Goal: Information Seeking & Learning: Find specific fact

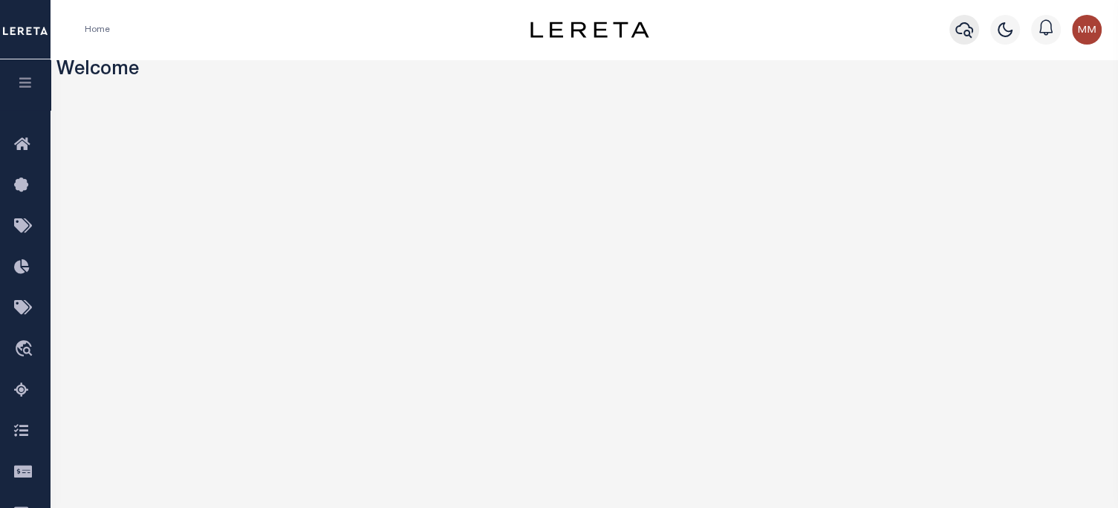
click at [836, 28] on icon "button" at bounding box center [965, 30] width 18 height 18
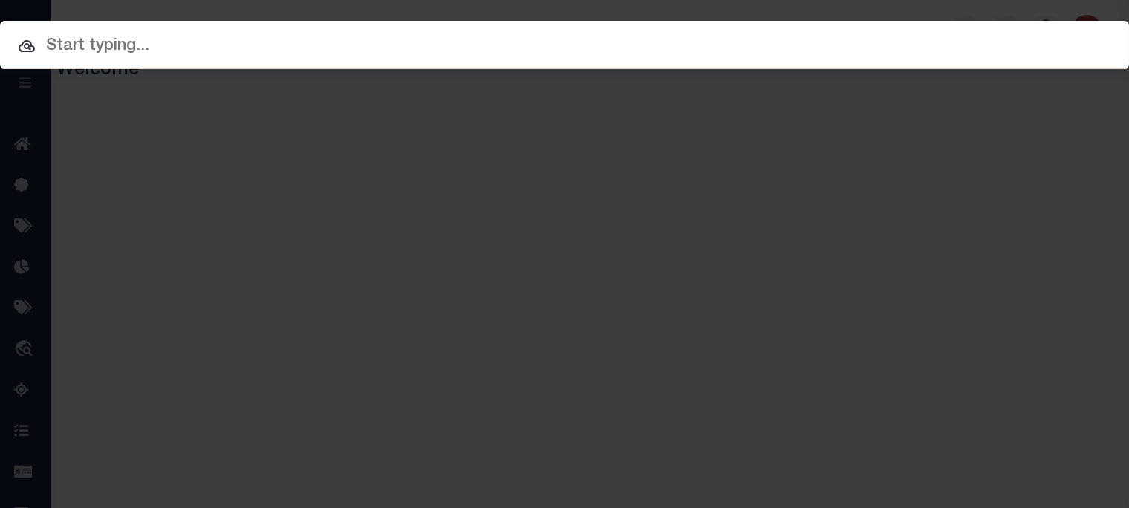
click at [761, 52] on input "text" at bounding box center [564, 46] width 1129 height 26
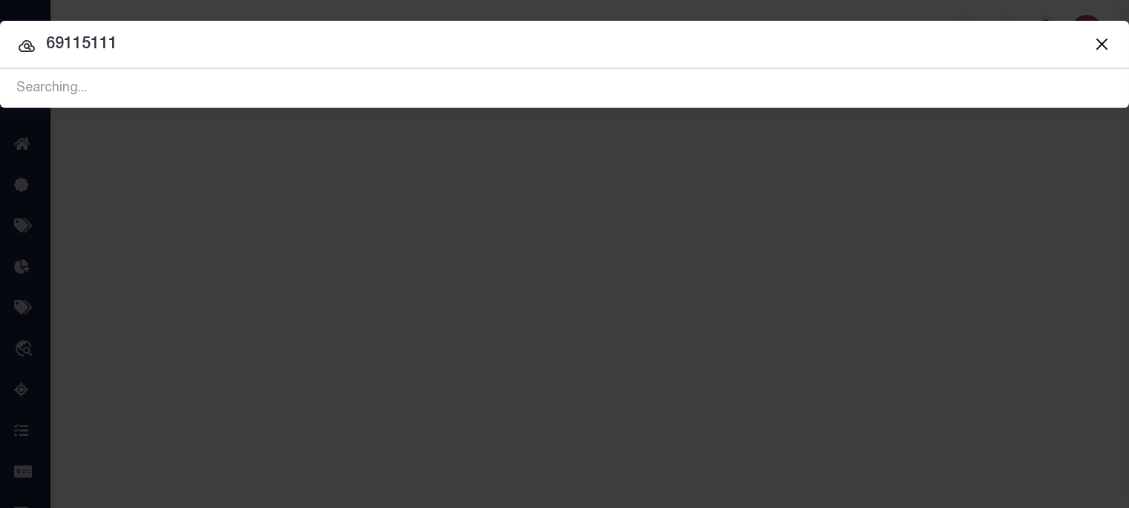
type input "69115111"
